Goal: Find specific page/section: Find specific page/section

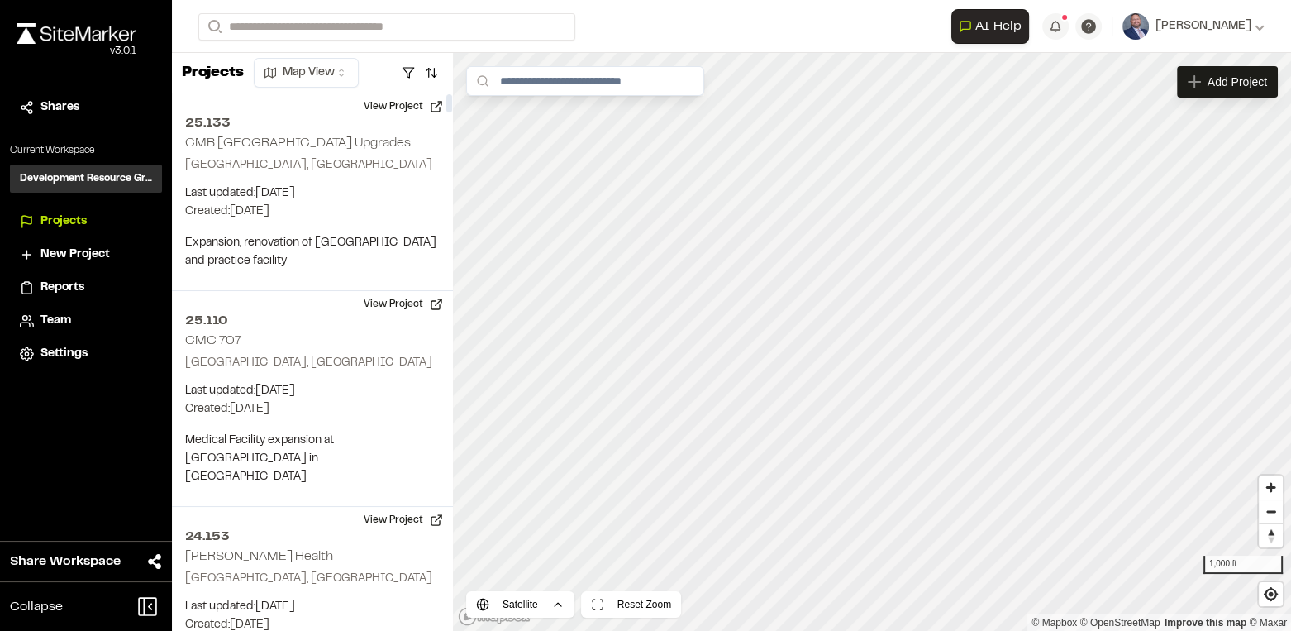
click at [297, 8] on div "**********" at bounding box center [731, 26] width 1066 height 53
click at [297, 23] on input "Search" at bounding box center [386, 26] width 377 height 27
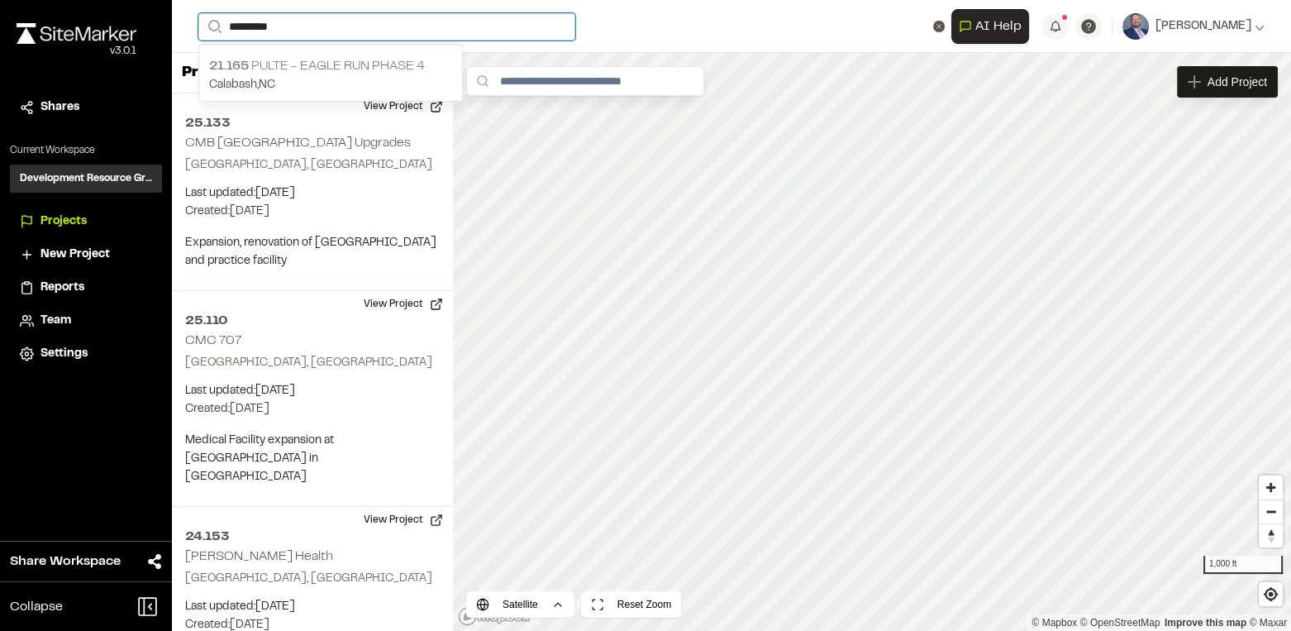
type input "*********"
click at [336, 89] on p "Calabash , [GEOGRAPHIC_DATA]" at bounding box center [330, 85] width 243 height 18
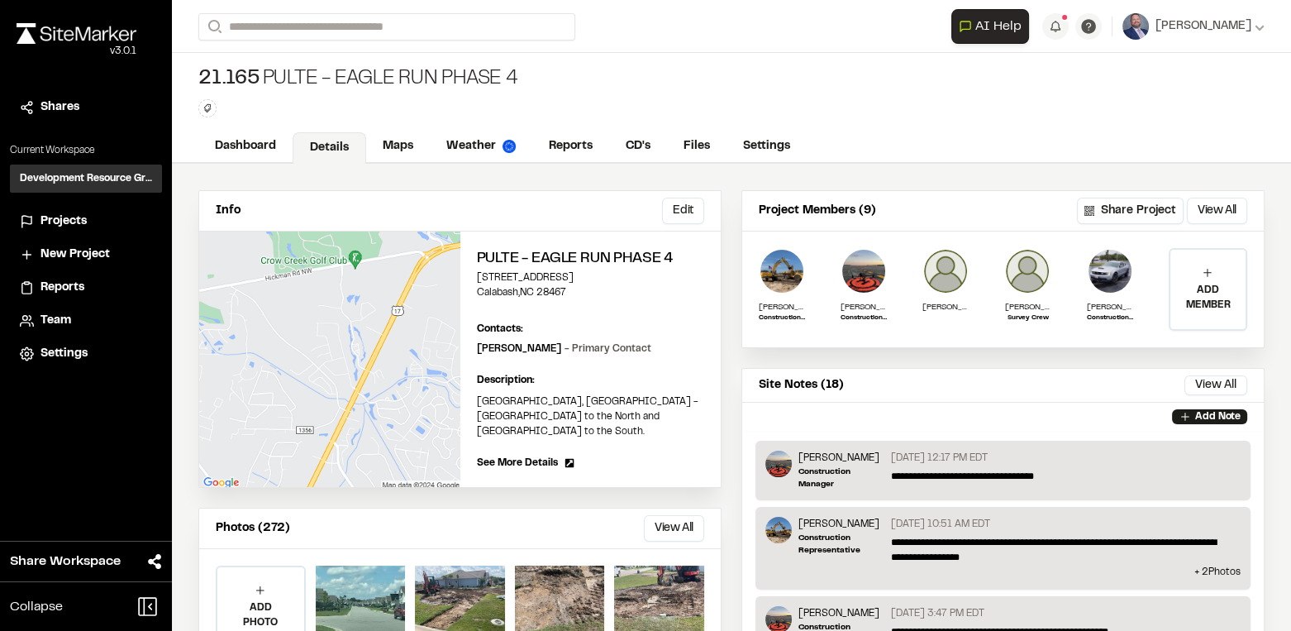
click at [908, 473] on p "**********" at bounding box center [1059, 476] width 337 height 15
click at [814, 459] on p "[PERSON_NAME]" at bounding box center [841, 457] width 86 height 15
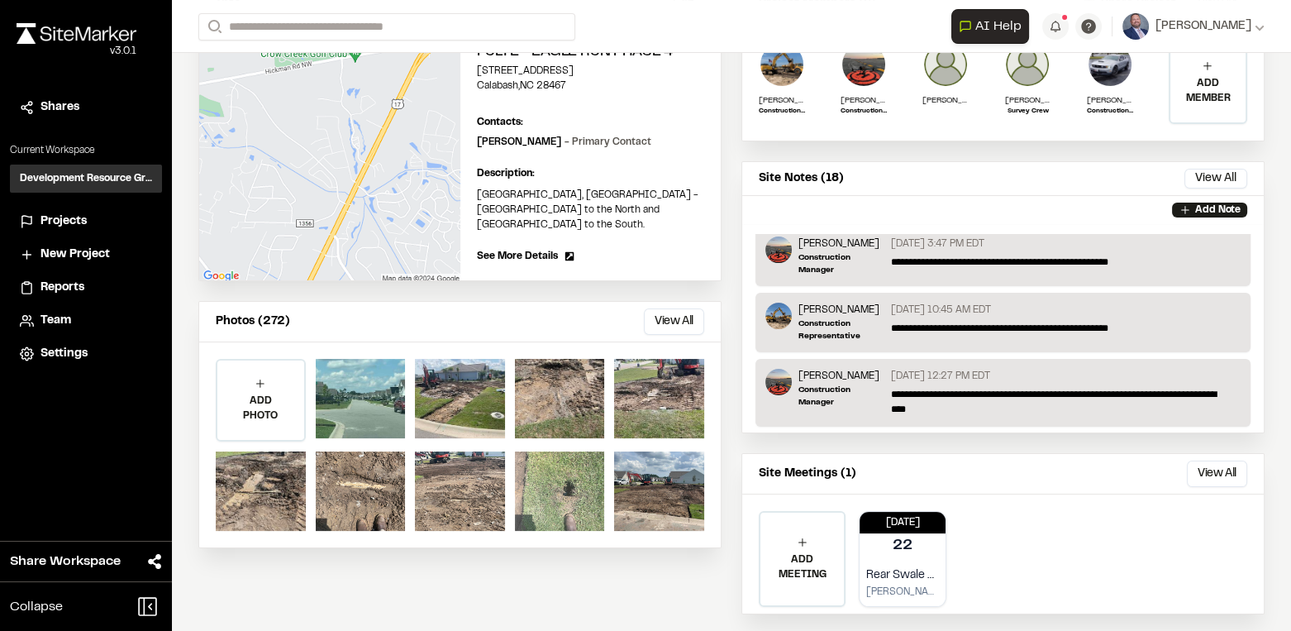
scroll to position [225, 0]
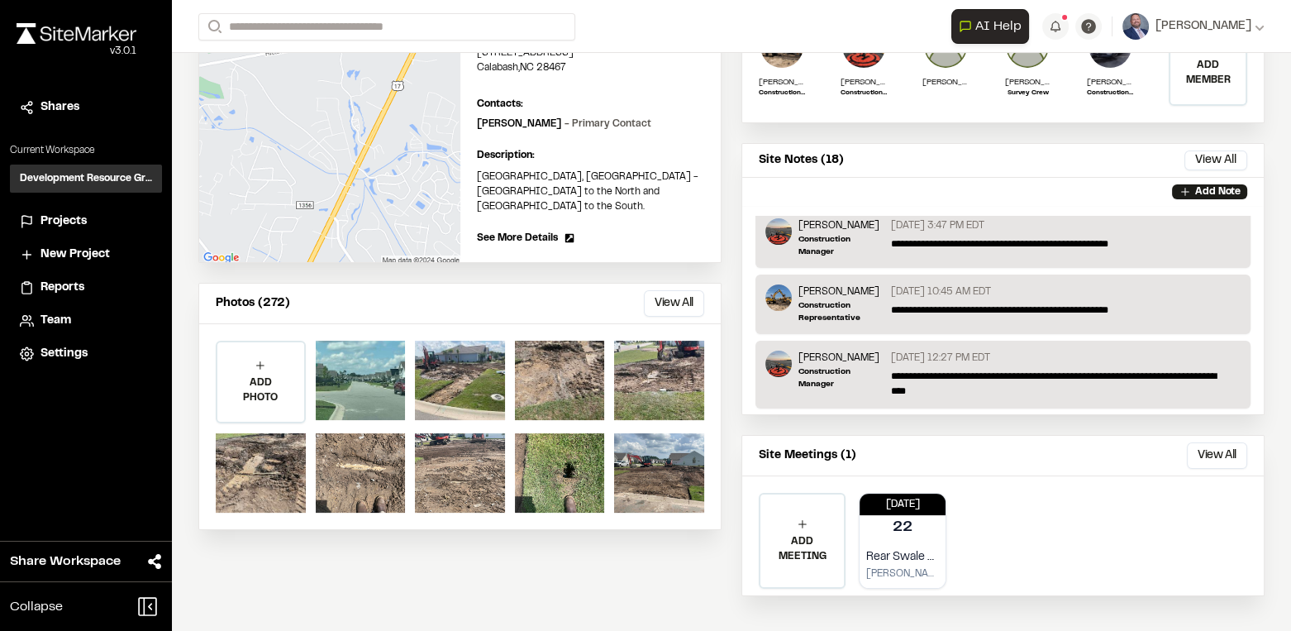
click at [653, 290] on button "View All" at bounding box center [674, 303] width 60 height 26
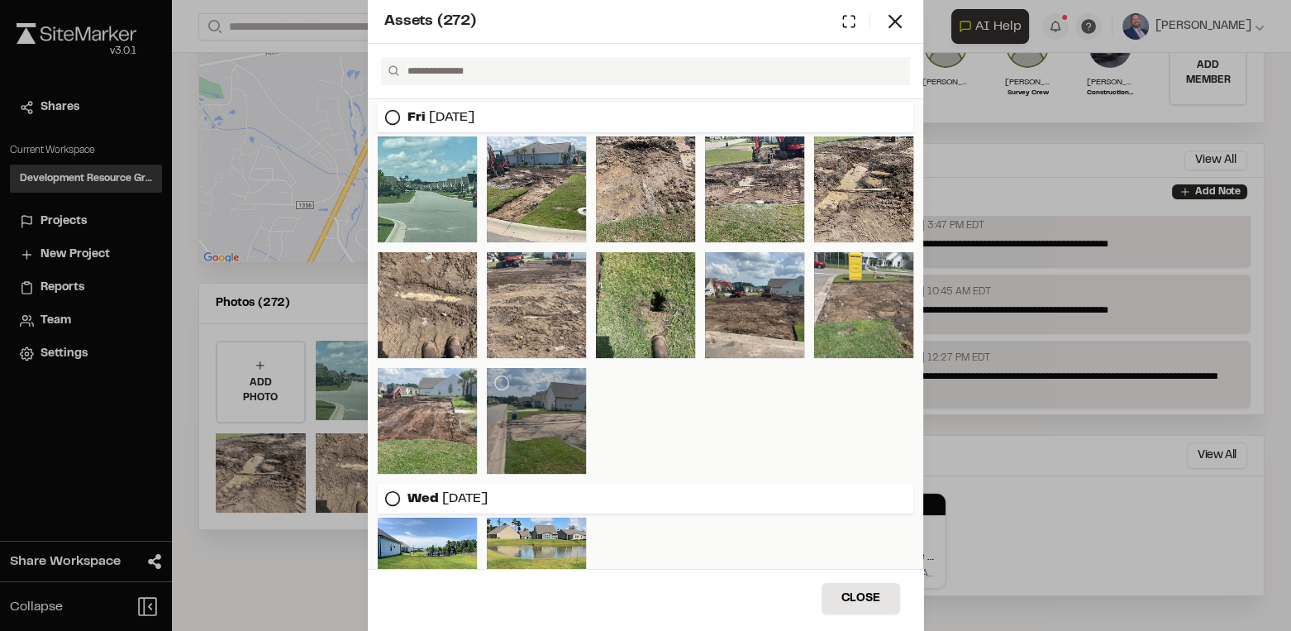
click at [540, 395] on div at bounding box center [536, 421] width 99 height 106
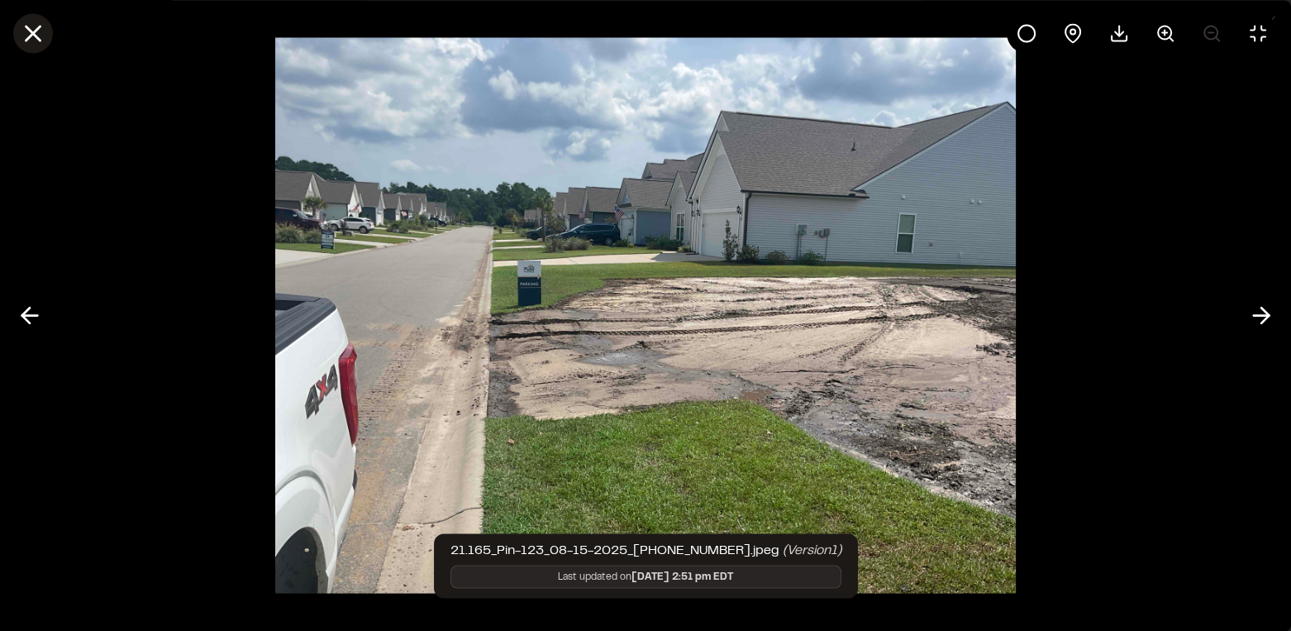
click at [27, 36] on icon at bounding box center [33, 33] width 28 height 28
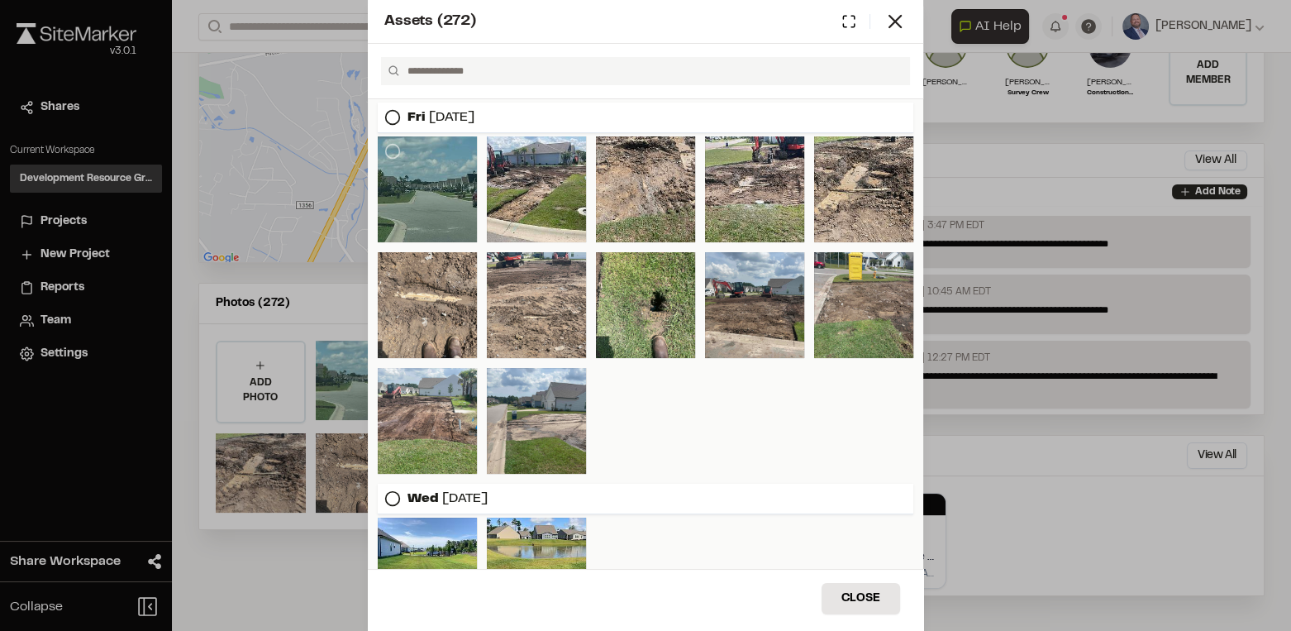
click at [417, 188] on div at bounding box center [427, 189] width 99 height 106
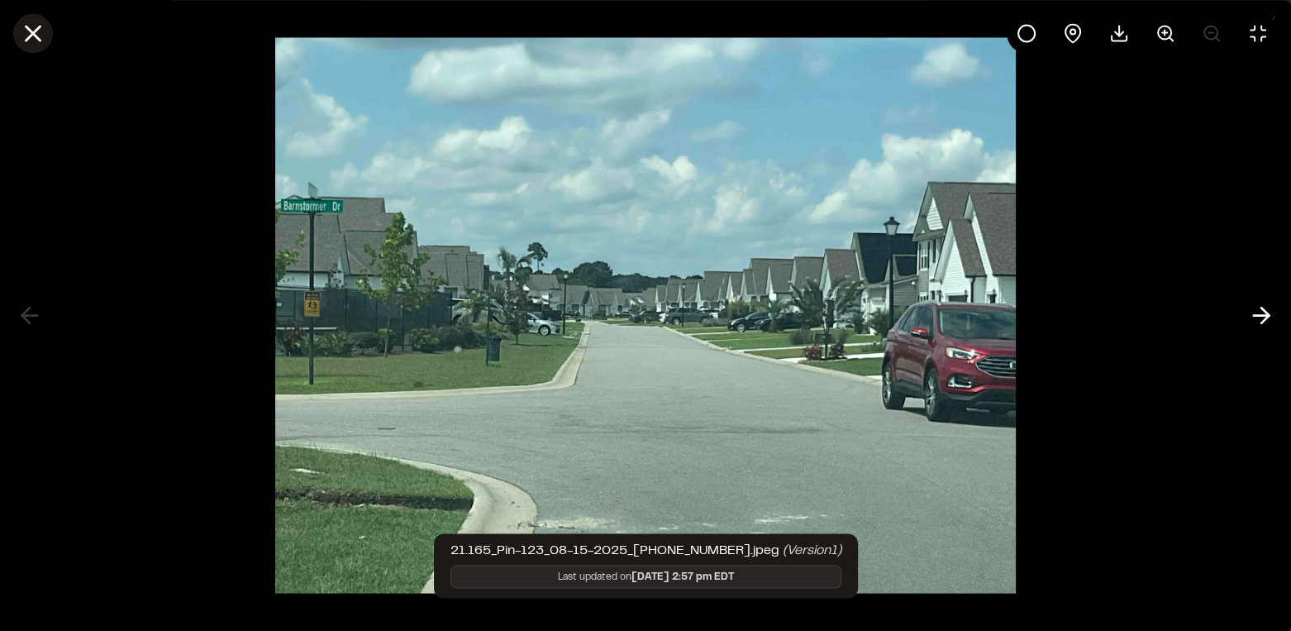
click at [23, 28] on icon at bounding box center [33, 33] width 28 height 28
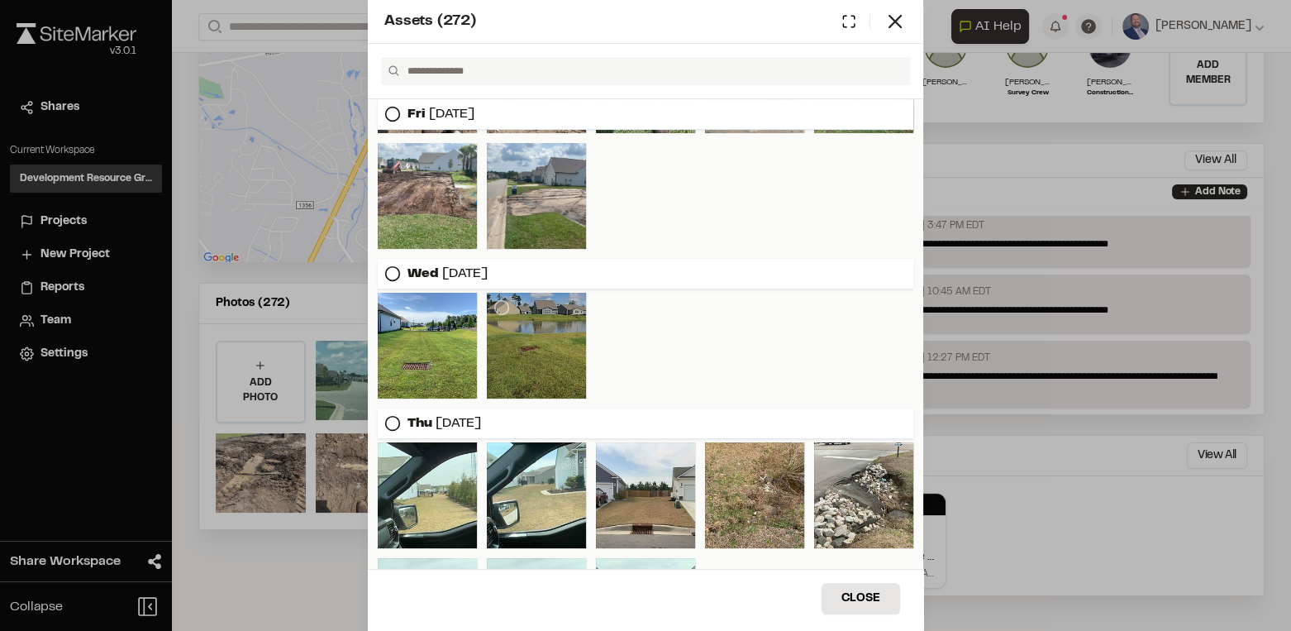
click at [555, 345] on div at bounding box center [536, 346] width 99 height 106
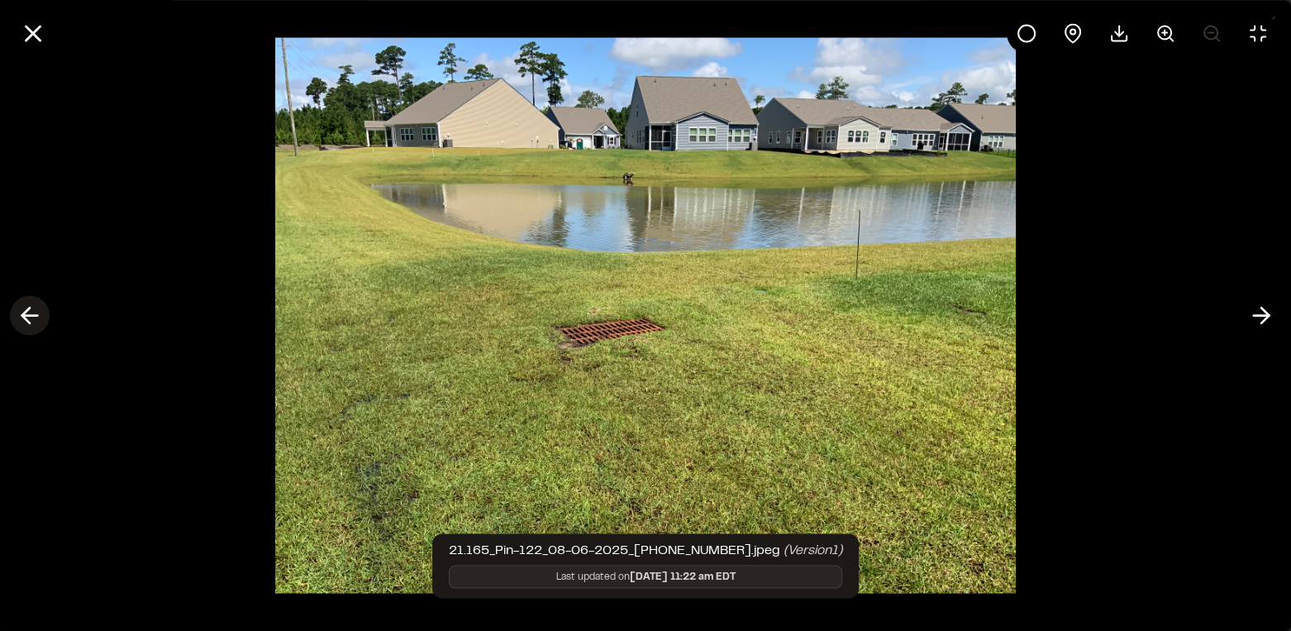
click at [24, 316] on line at bounding box center [30, 316] width 16 height 0
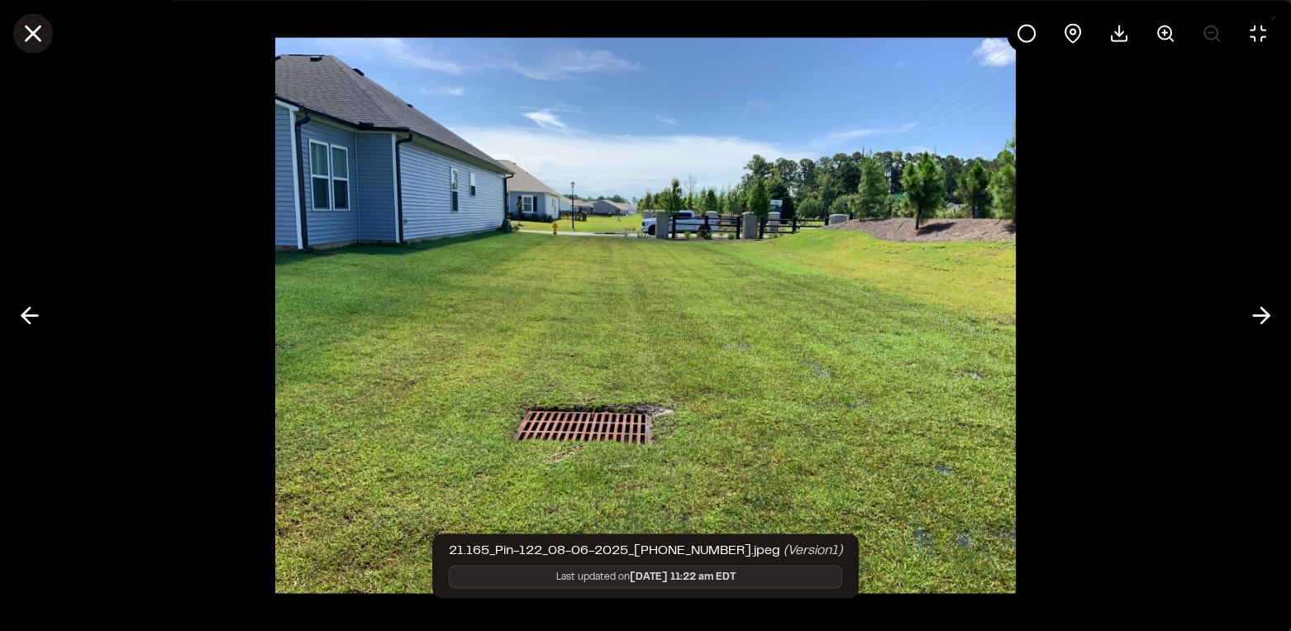
click at [43, 31] on icon at bounding box center [33, 33] width 28 height 28
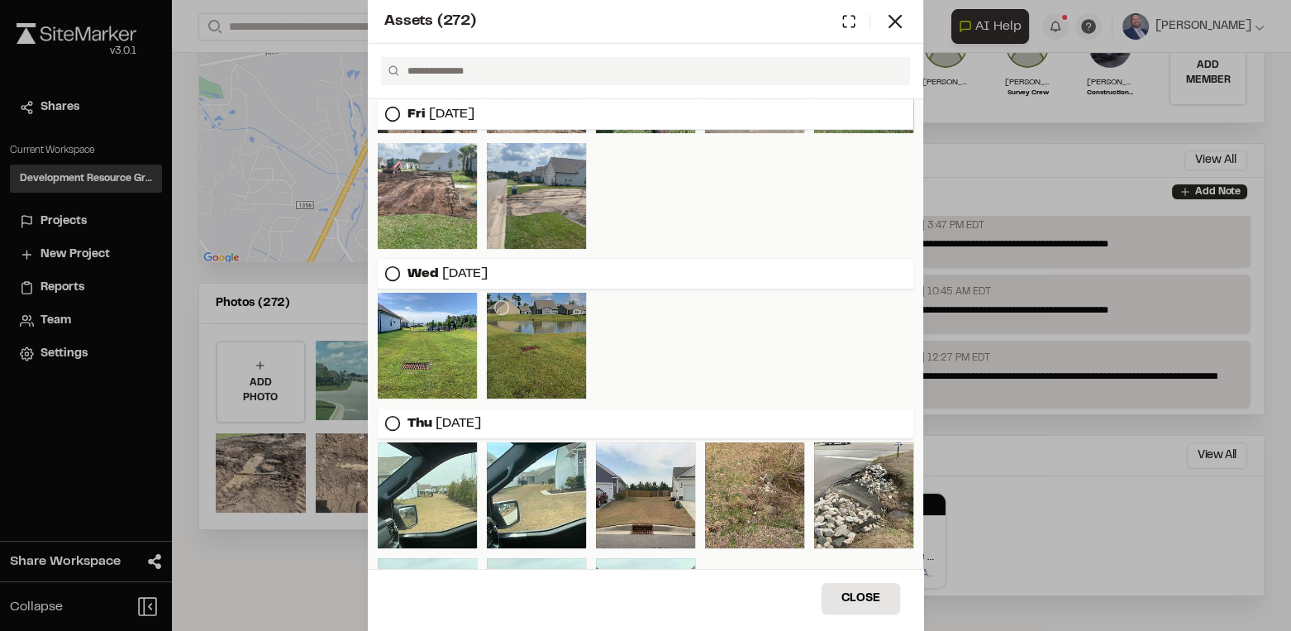
scroll to position [300, 0]
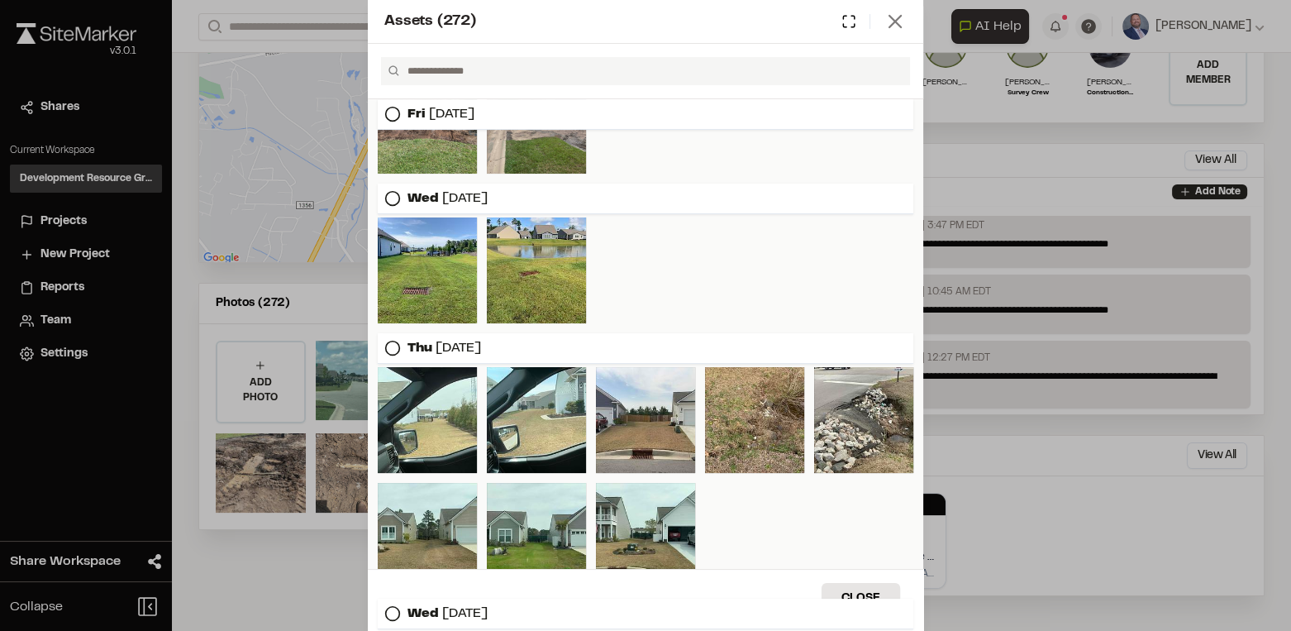
click at [902, 24] on icon at bounding box center [895, 21] width 23 height 23
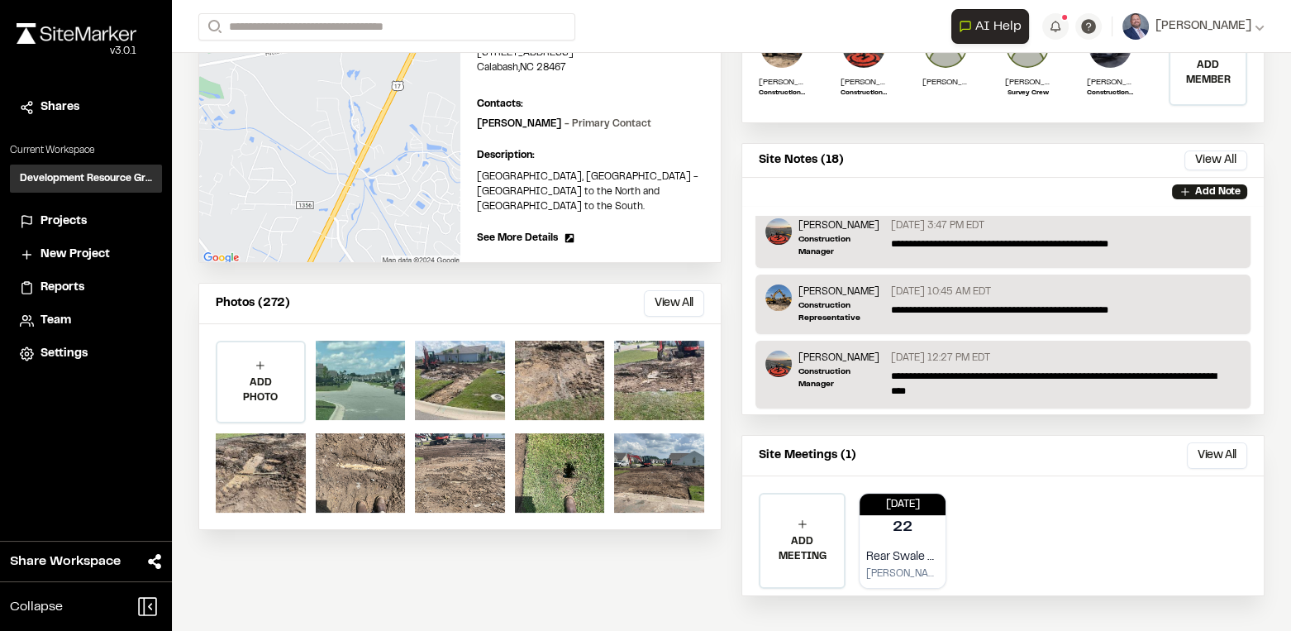
scroll to position [0, 0]
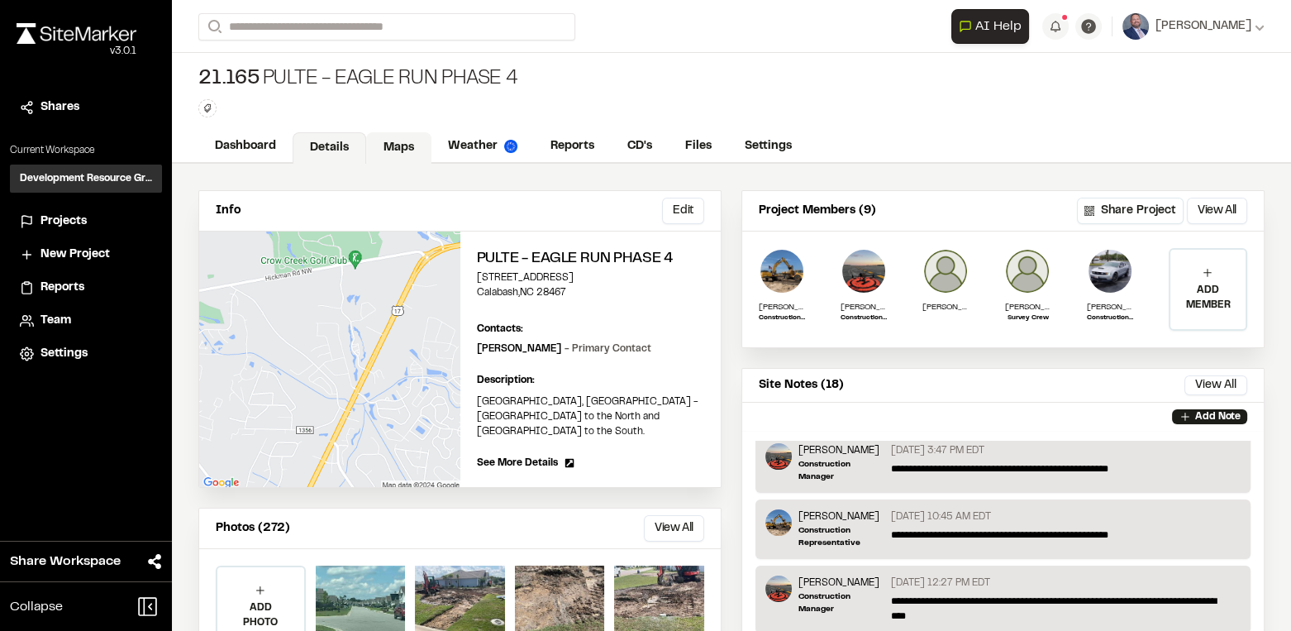
click at [398, 141] on link "Maps" at bounding box center [398, 147] width 65 height 31
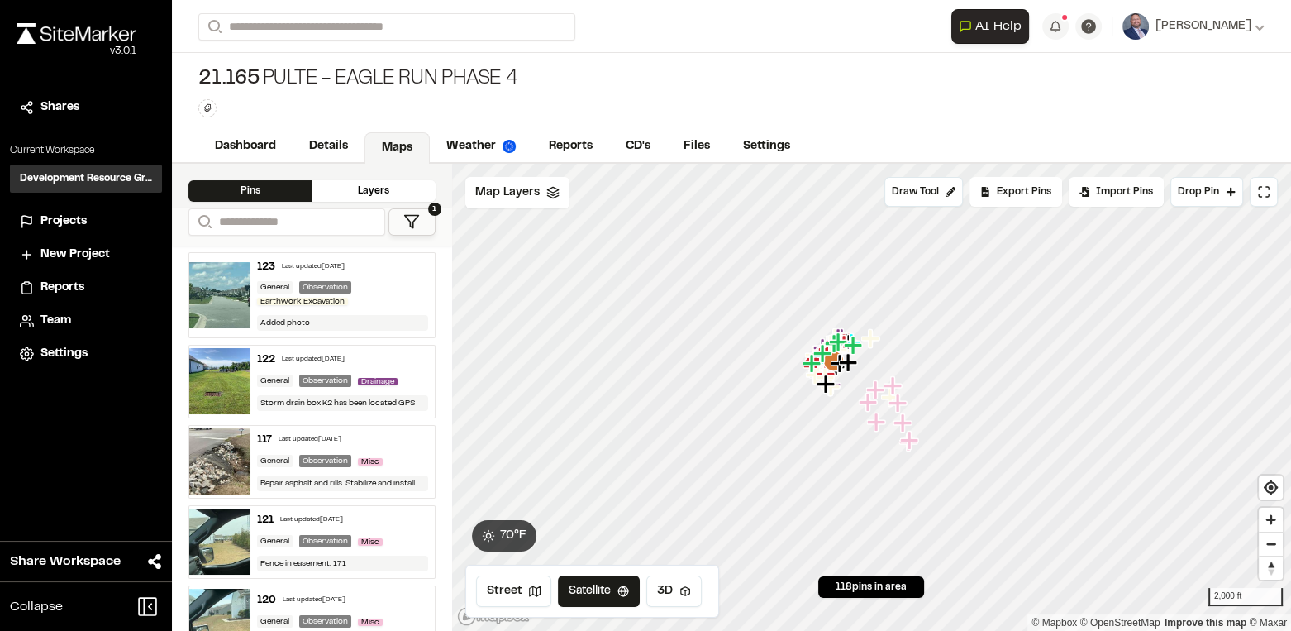
click at [371, 278] on div "123 Last updated [DATE] General Observation Earthwork Excavation Added photo" at bounding box center [341, 295] width 183 height 84
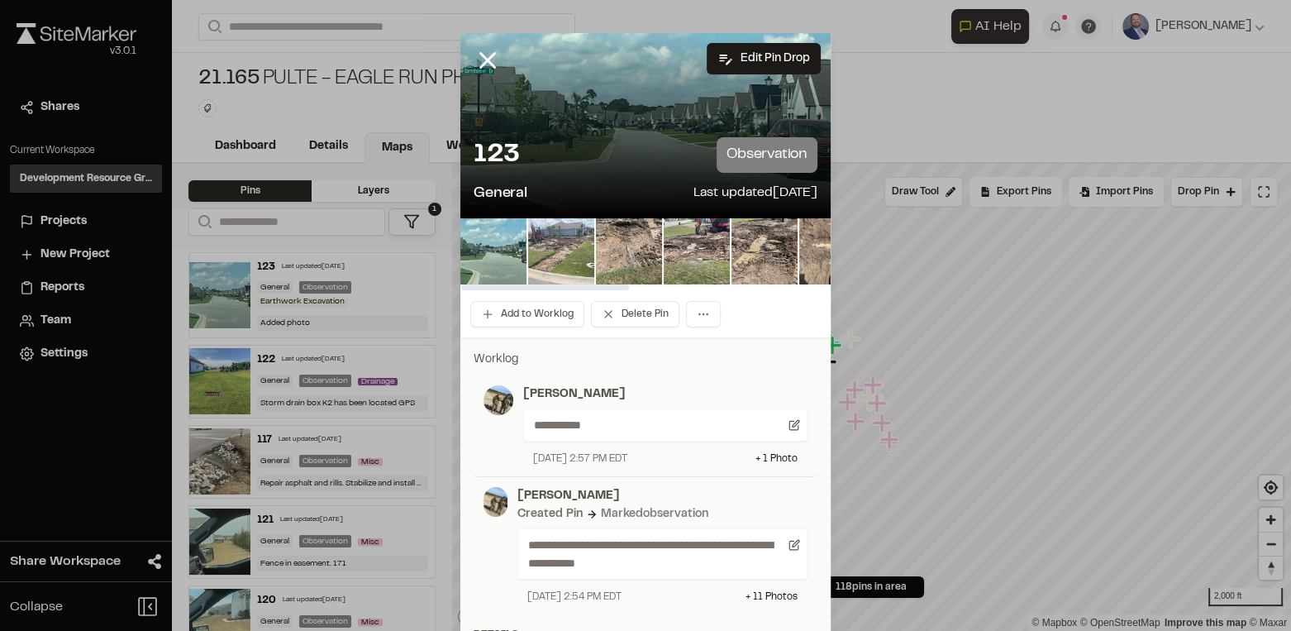
click at [554, 258] on img at bounding box center [561, 251] width 66 height 66
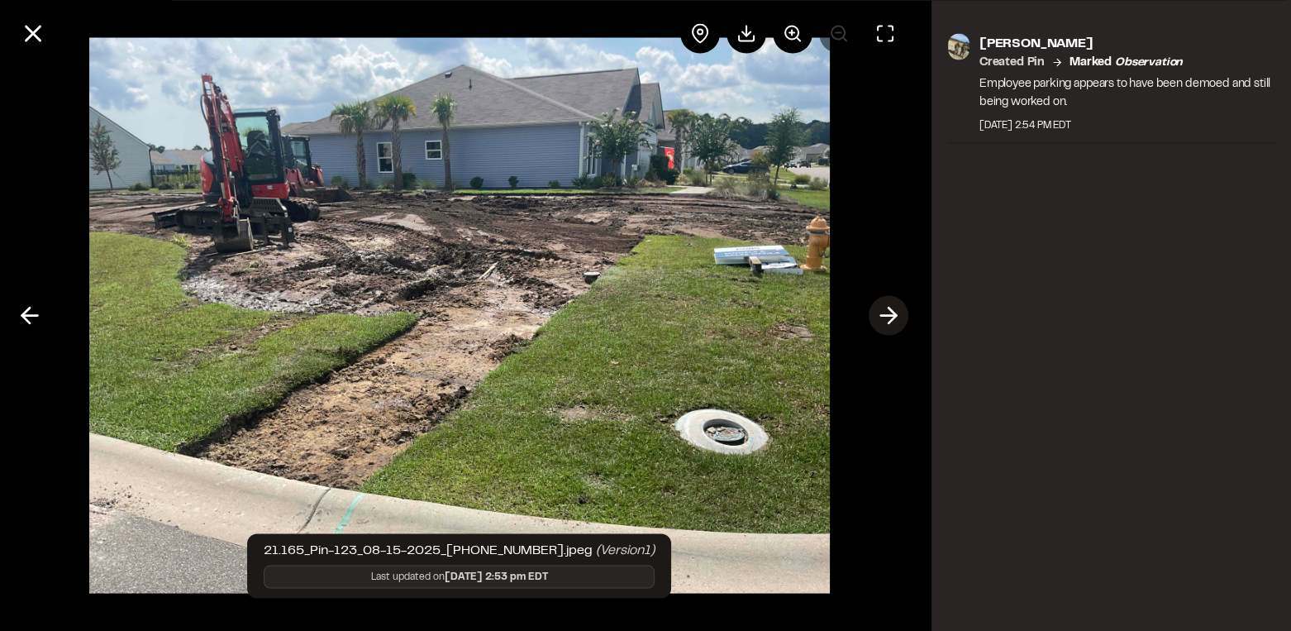
click at [899, 312] on icon at bounding box center [888, 316] width 26 height 28
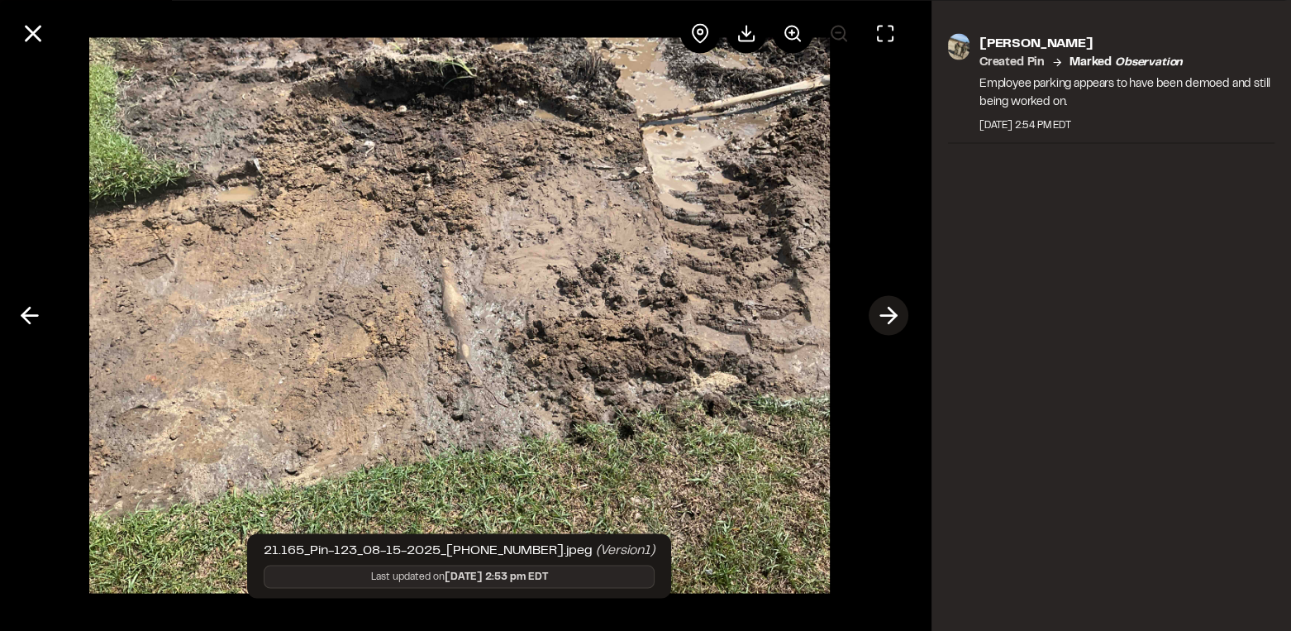
click at [899, 312] on icon at bounding box center [888, 316] width 26 height 28
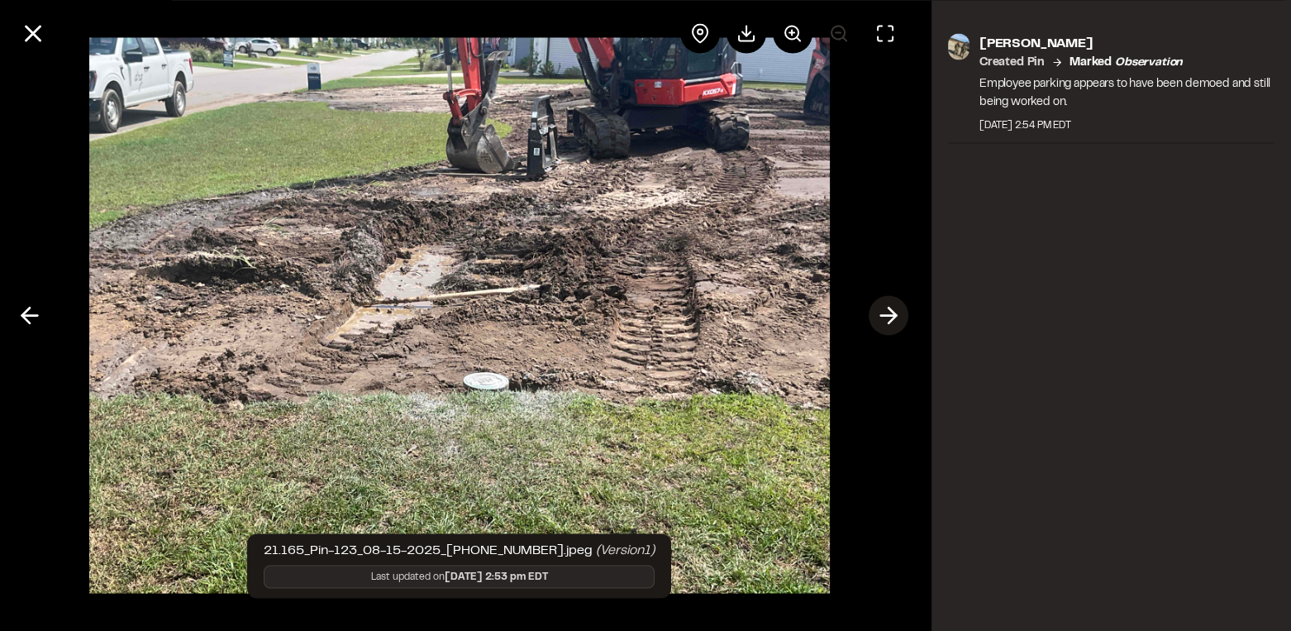
click at [899, 312] on icon at bounding box center [888, 316] width 26 height 28
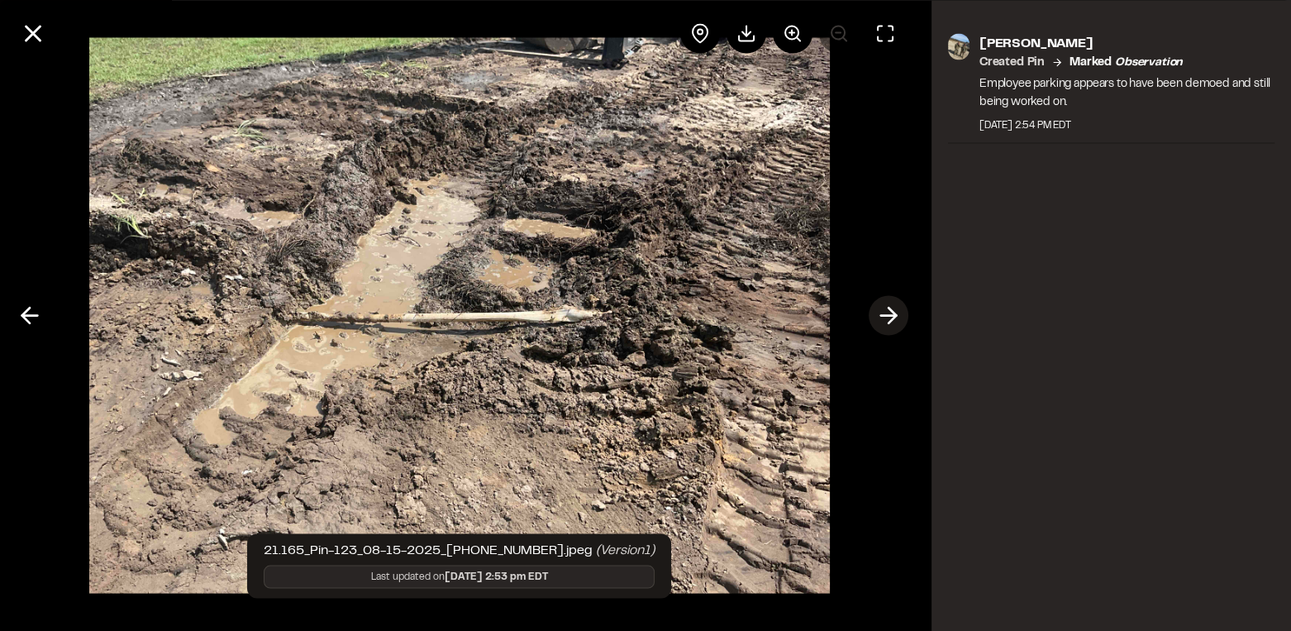
click at [899, 312] on icon at bounding box center [888, 316] width 26 height 28
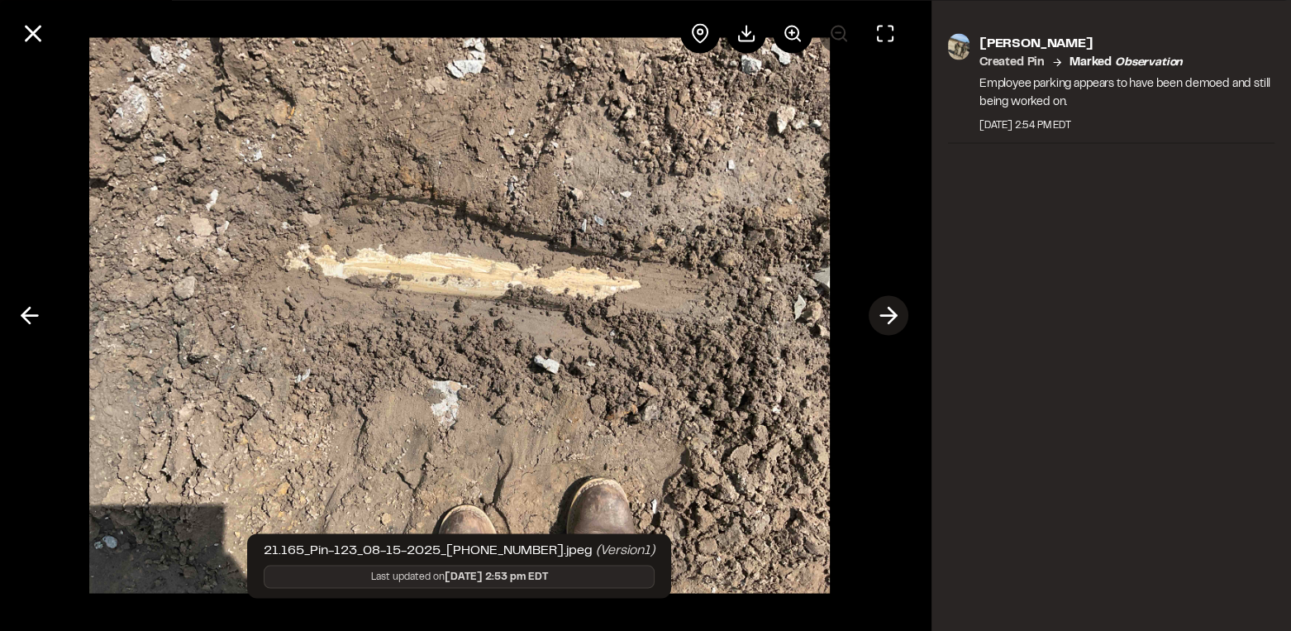
click at [899, 312] on icon at bounding box center [888, 316] width 26 height 28
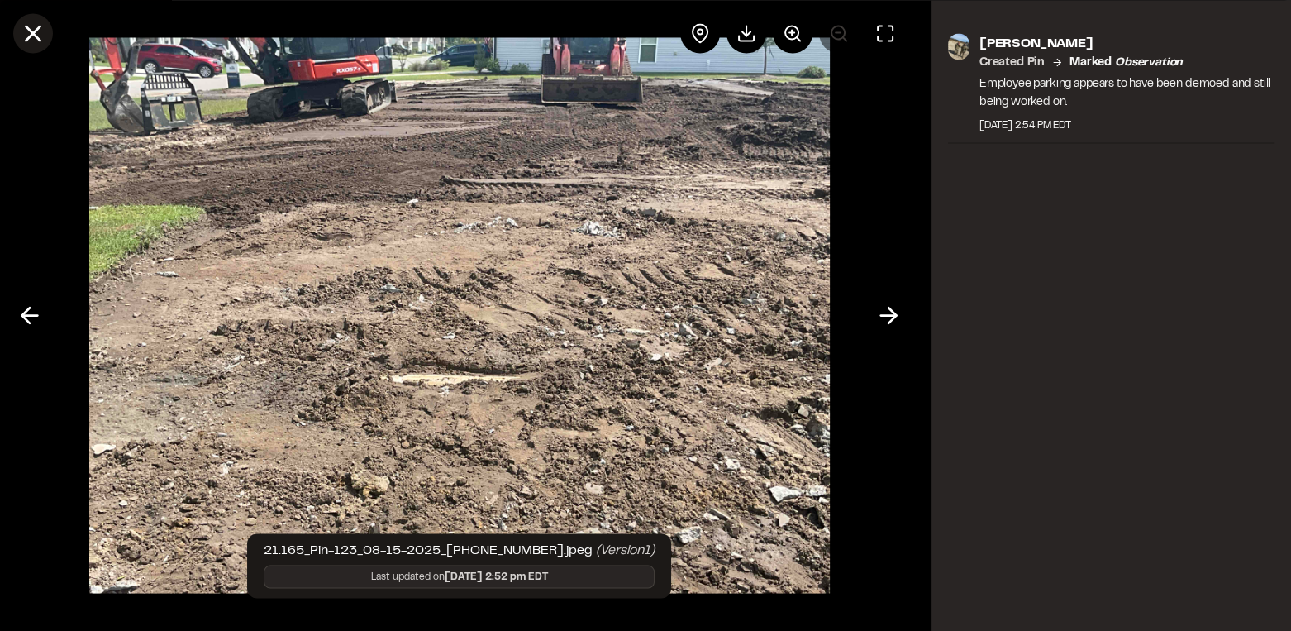
drag, startPoint x: 36, startPoint y: 31, endPoint x: 43, endPoint y: 44, distance: 14.1
click at [37, 31] on icon at bounding box center [33, 33] width 28 height 28
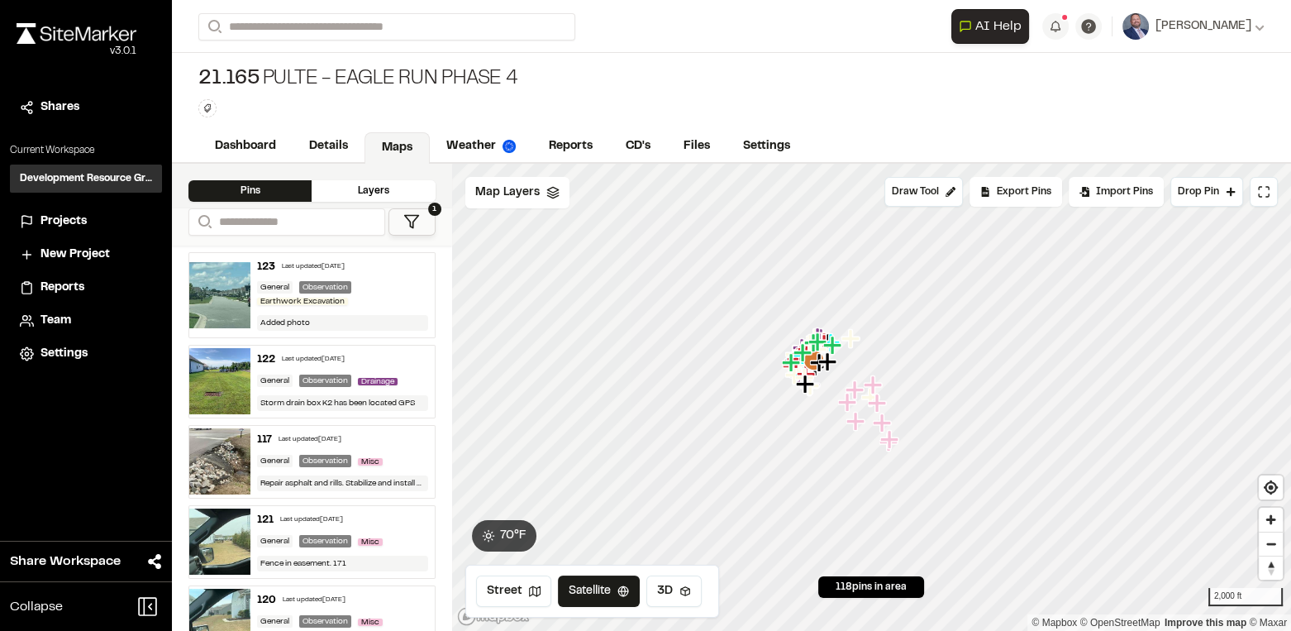
click at [257, 374] on div "General" at bounding box center [275, 380] width 36 height 12
click at [273, 438] on div "117 Last updated [DATE]" at bounding box center [342, 439] width 170 height 15
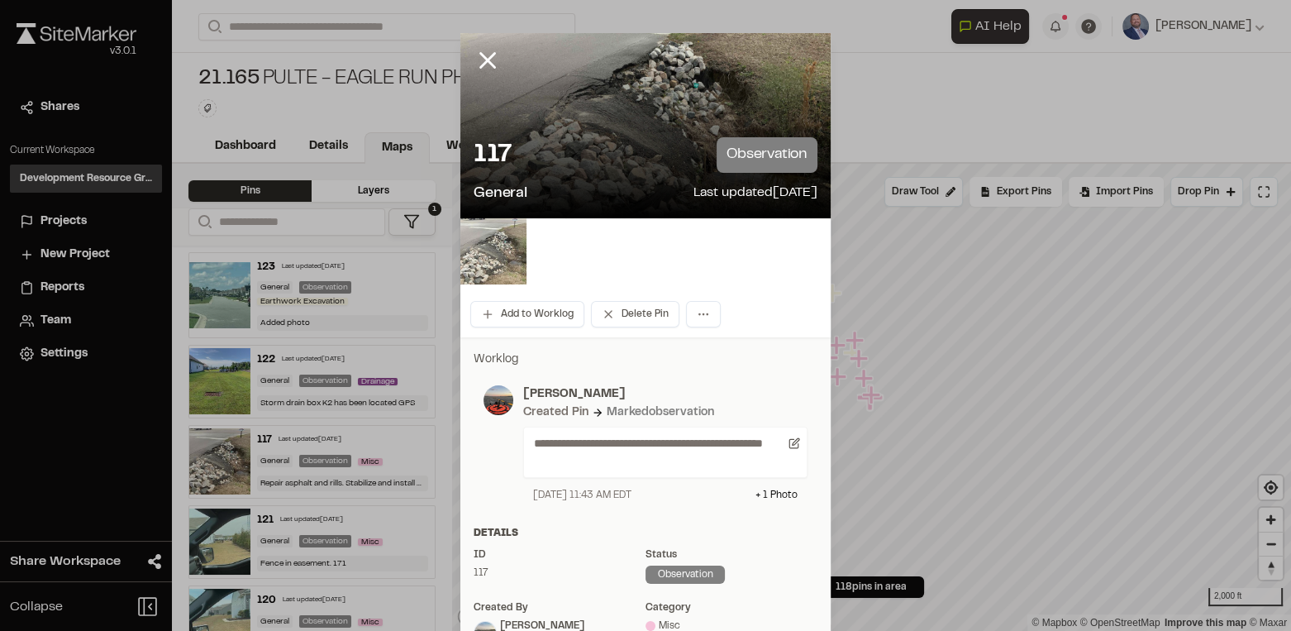
click at [486, 255] on img at bounding box center [493, 251] width 66 height 66
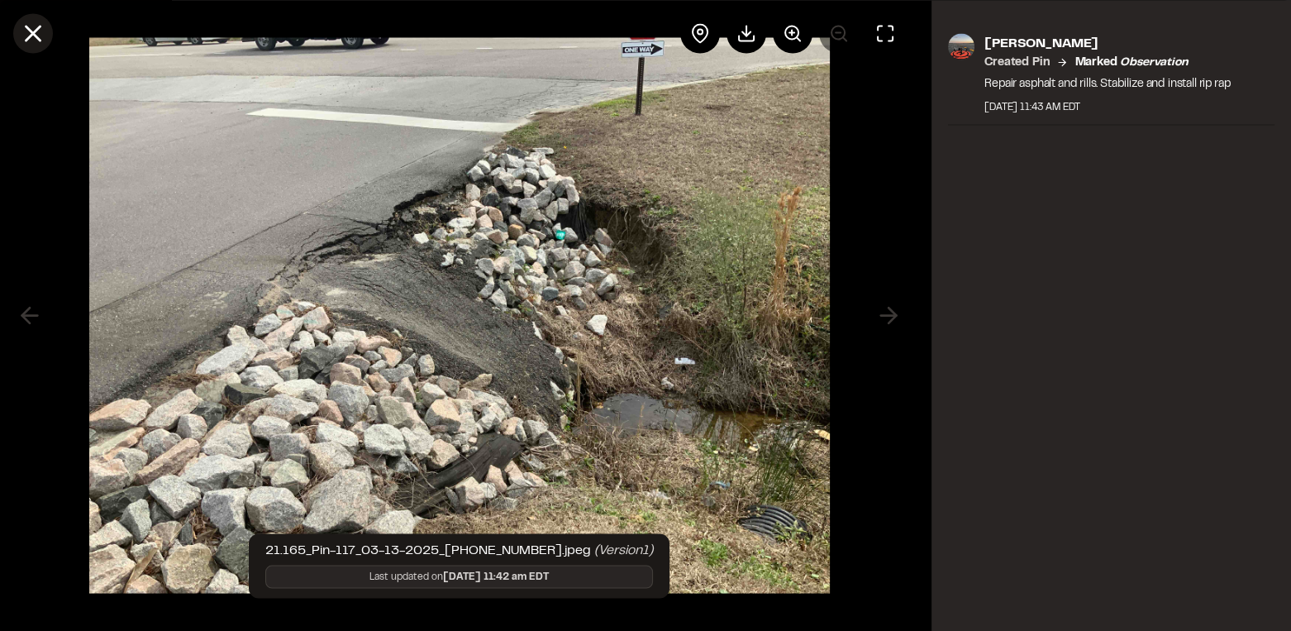
click at [21, 30] on icon at bounding box center [33, 33] width 28 height 28
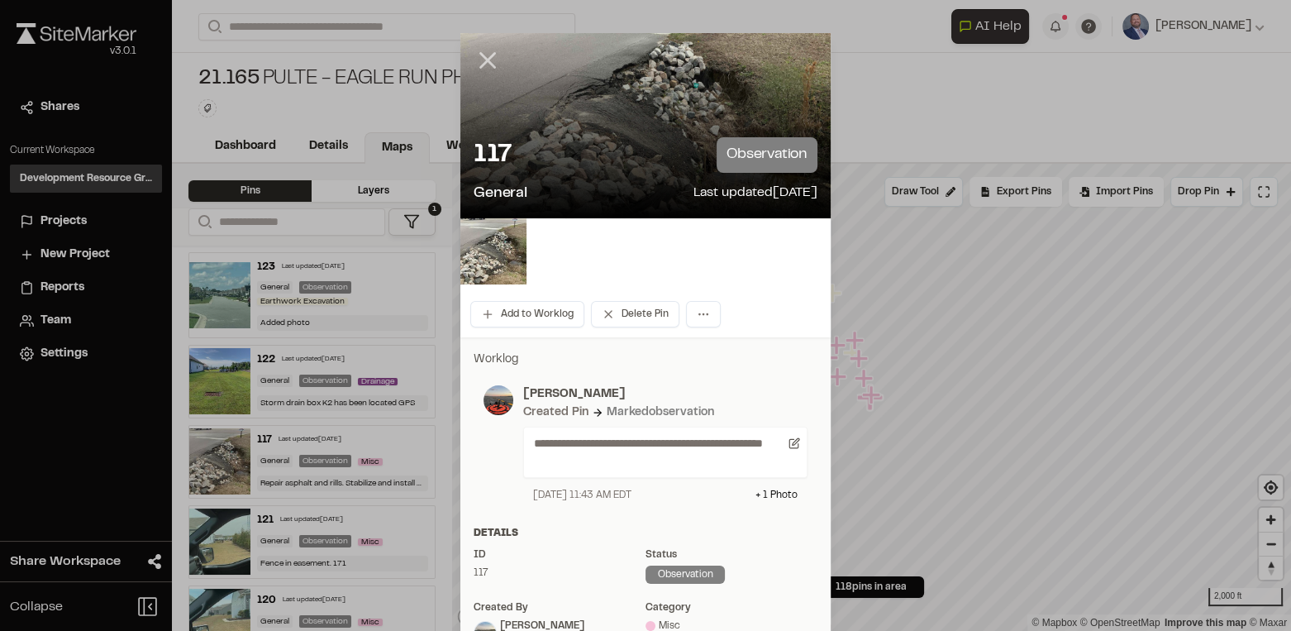
click at [481, 55] on line at bounding box center [488, 61] width 14 height 14
